Goal: Information Seeking & Learning: Learn about a topic

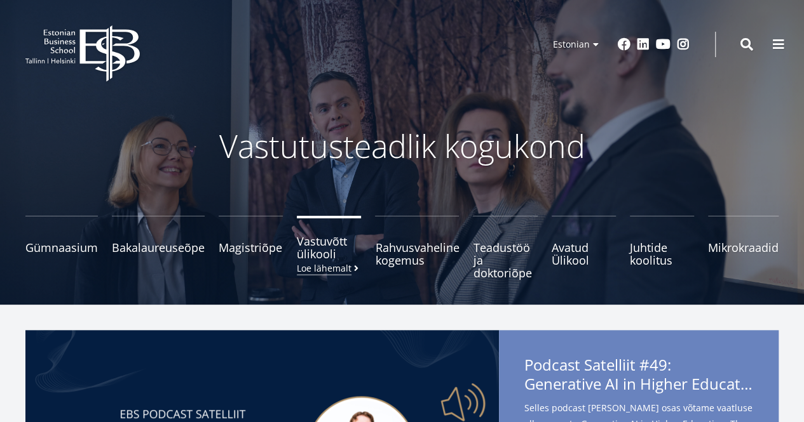
click at [317, 258] on span "Vastuvõtt ülikooli Loe lähemalt" at bounding box center [329, 247] width 64 height 25
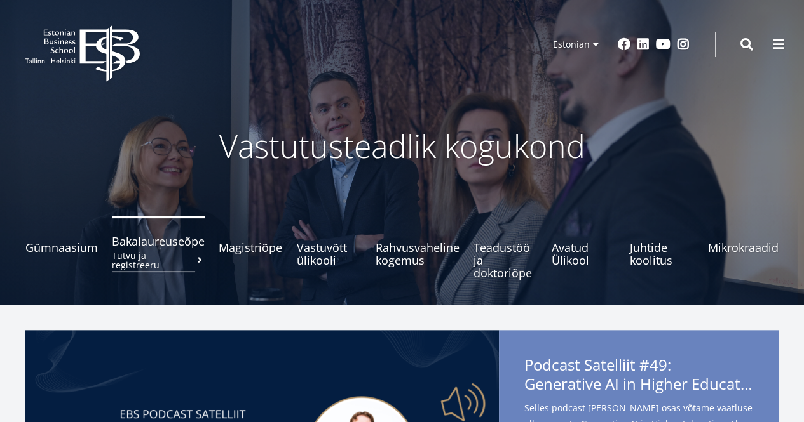
click at [177, 251] on small "Tutvu ja registreeru" at bounding box center [158, 260] width 93 height 19
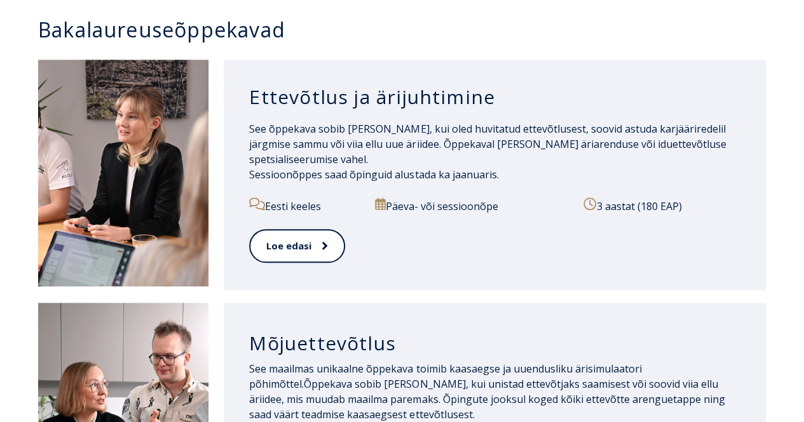
scroll to position [568, 0]
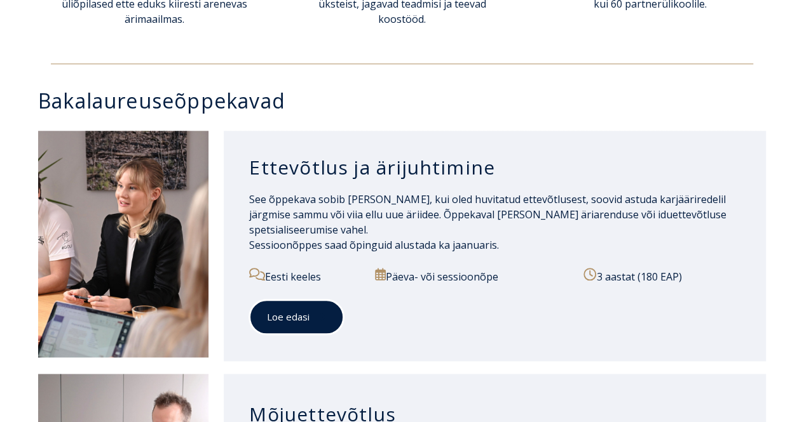
click at [306, 318] on link "Loe edasi" at bounding box center [296, 317] width 95 height 35
